Goal: Check status: Check status

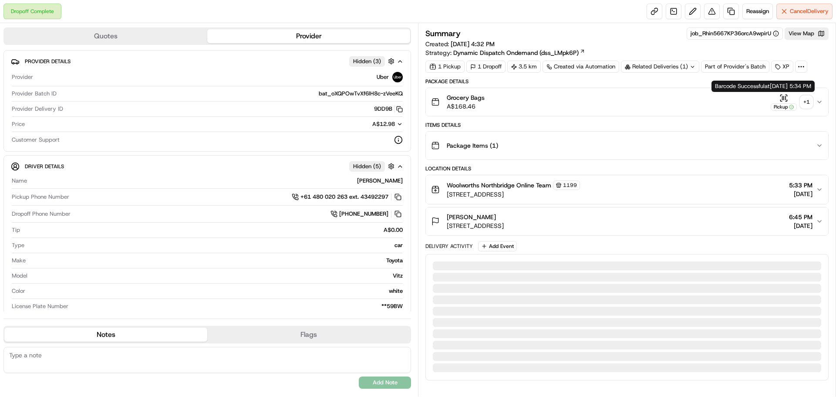
click at [787, 96] on icon "button" at bounding box center [783, 98] width 9 height 9
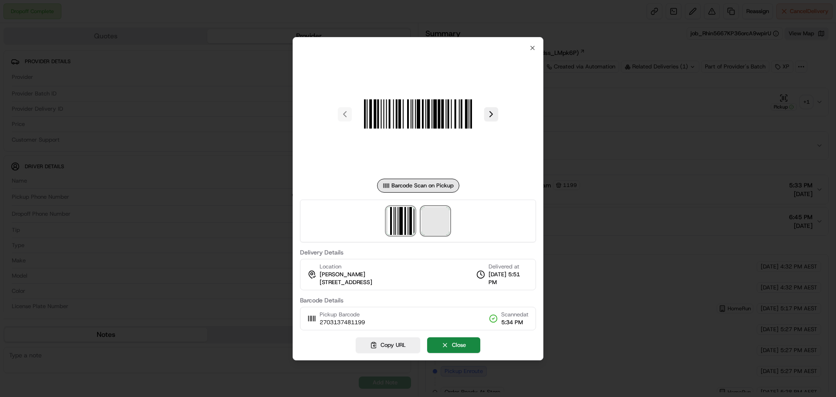
click at [438, 220] on span at bounding box center [435, 221] width 28 height 28
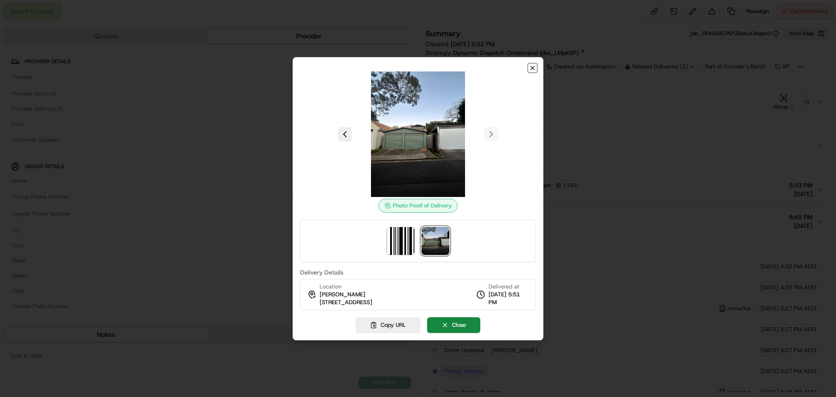
click at [532, 68] on icon "button" at bounding box center [532, 67] width 3 height 3
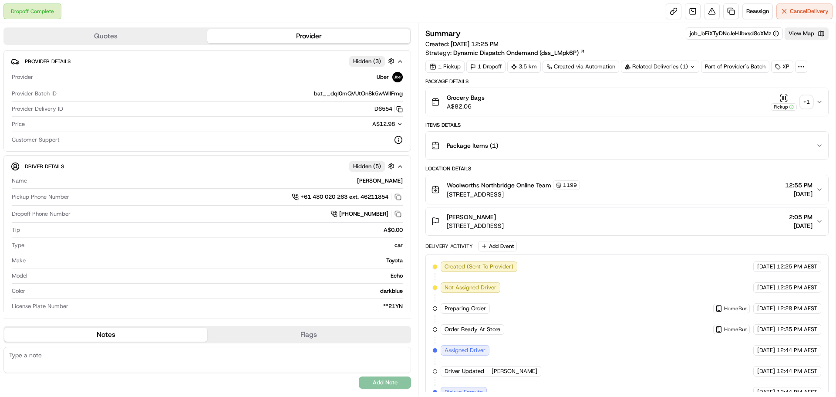
click at [808, 101] on div "+ 1" at bounding box center [806, 102] width 12 height 12
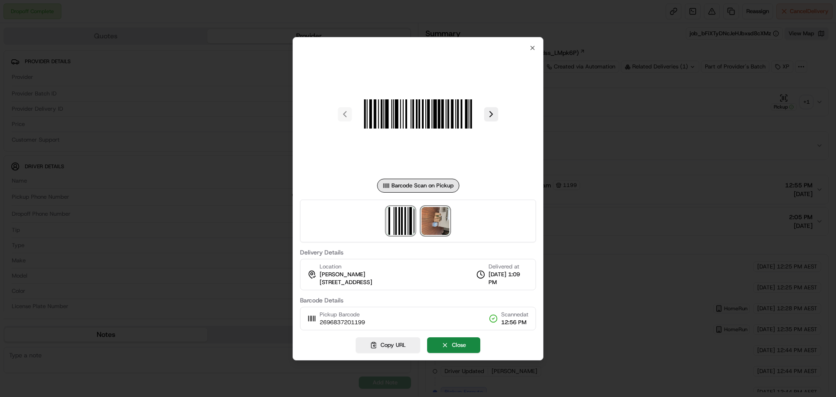
click at [437, 216] on img at bounding box center [435, 221] width 28 height 28
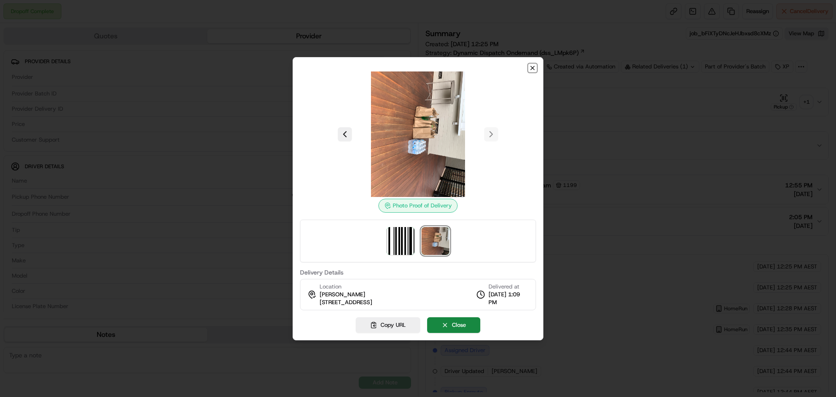
click at [531, 70] on icon "button" at bounding box center [532, 67] width 3 height 3
